Goal: Find specific page/section

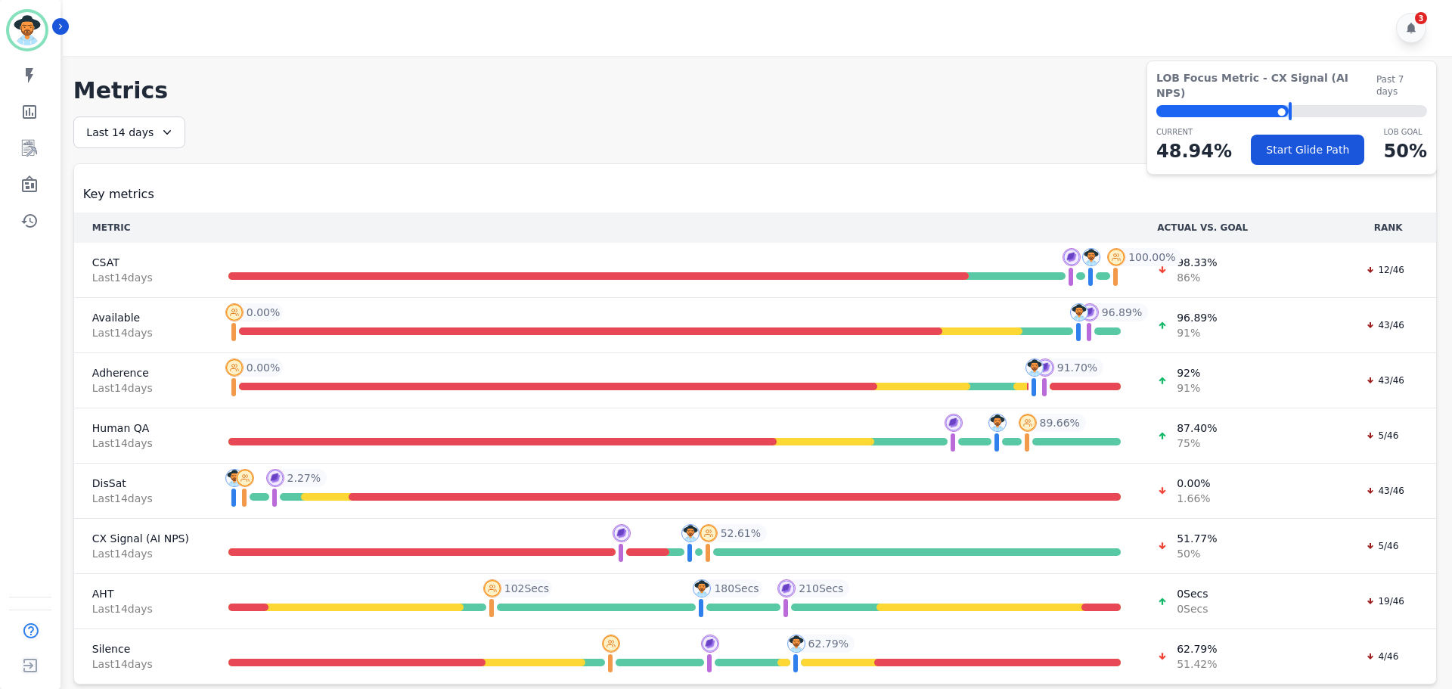
click at [280, 130] on div "**********" at bounding box center [755, 400] width 1364 height 568
click at [1440, 535] on div "**********" at bounding box center [755, 370] width 1394 height 629
click at [37, 142] on icon "Sidebar" at bounding box center [29, 148] width 18 height 18
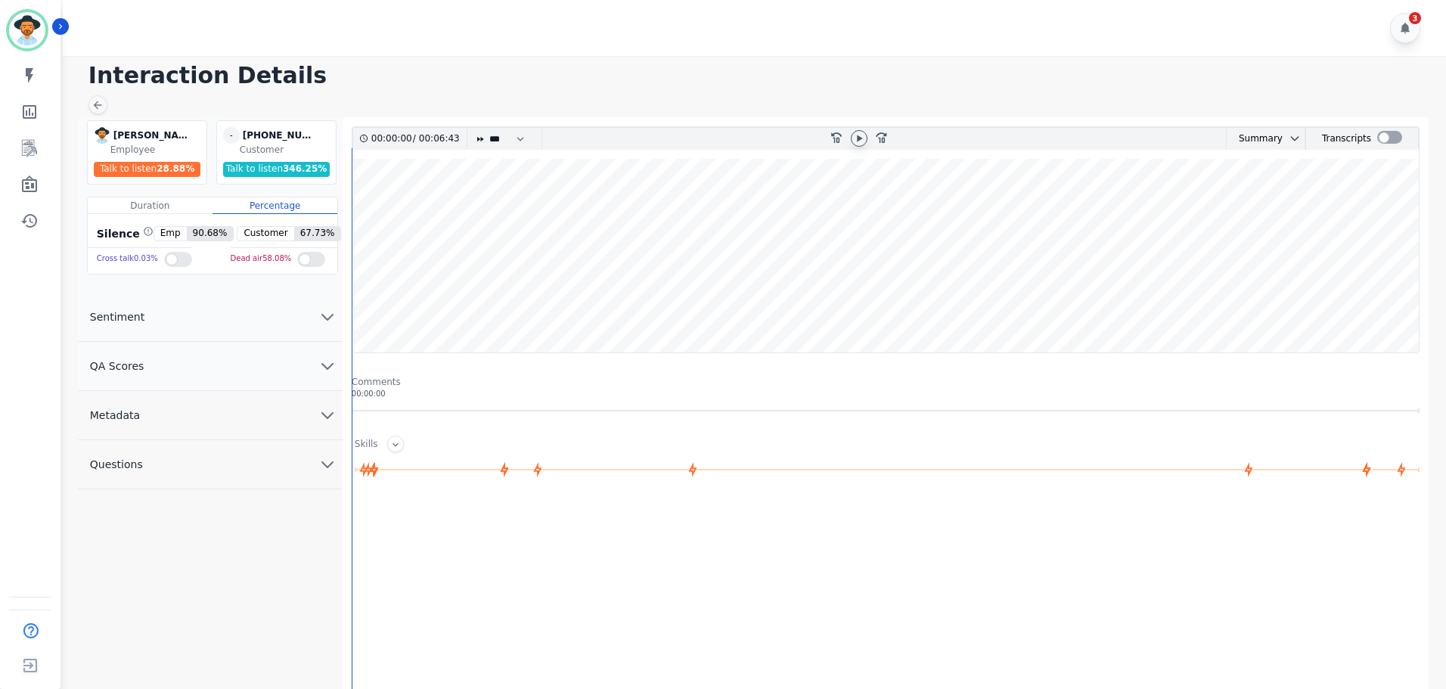
click at [856, 135] on icon at bounding box center [859, 138] width 12 height 12
